Goal: Transaction & Acquisition: Purchase product/service

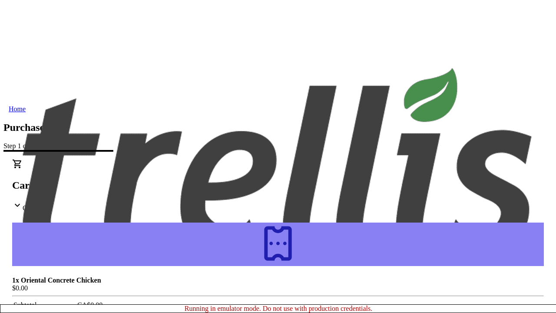
type input "[PERSON_NAME][EMAIL_ADDRESS][DOMAIN_NAME]"
type input "[PERSON_NAME]"
